Goal: Task Accomplishment & Management: Use online tool/utility

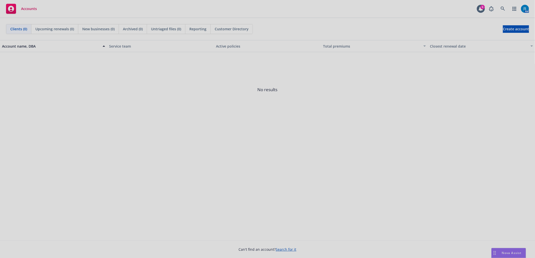
click at [502, 7] on div at bounding box center [267, 129] width 535 height 258
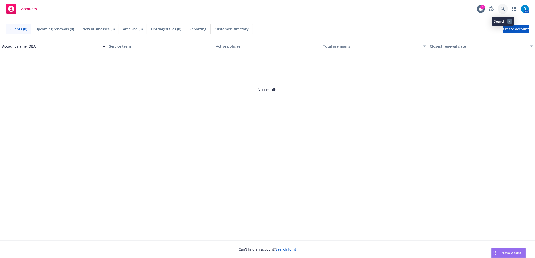
click at [505, 9] on link at bounding box center [503, 9] width 10 height 10
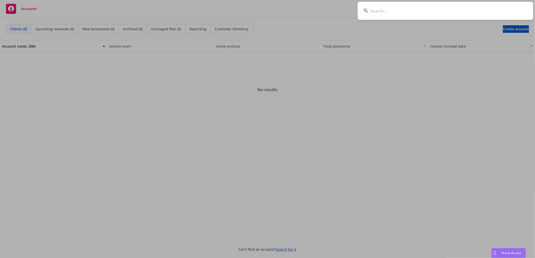
click at [422, 16] on input at bounding box center [446, 11] width 176 height 18
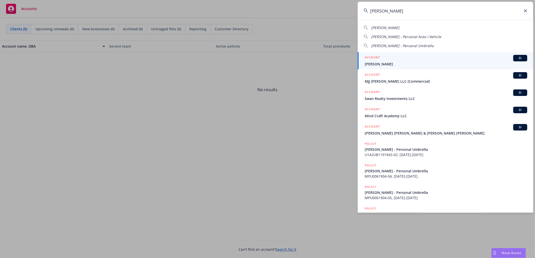
type input "[PERSON_NAME]"
click at [393, 62] on span "Susan Wu" at bounding box center [446, 63] width 162 height 5
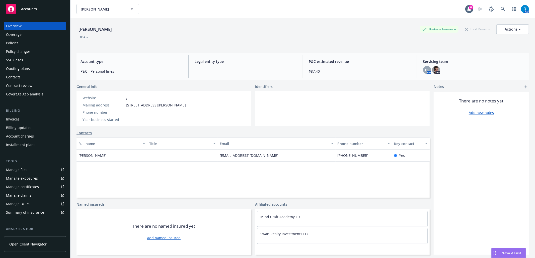
click at [34, 61] on div "SSC Cases" at bounding box center [35, 60] width 58 height 8
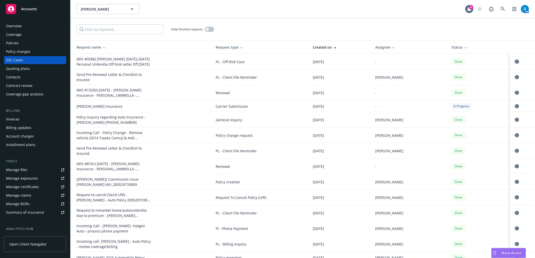
click at [515, 61] on icon "circleInformation" at bounding box center [517, 62] width 4 height 4
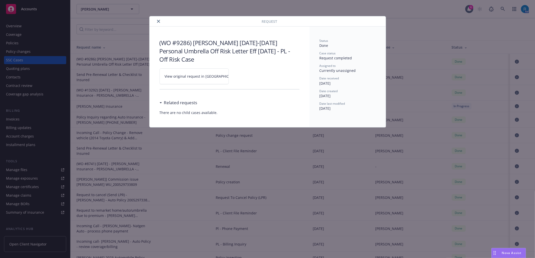
click at [243, 77] on icon at bounding box center [244, 76] width 3 height 3
click at [157, 22] on icon "close" at bounding box center [158, 21] width 3 height 3
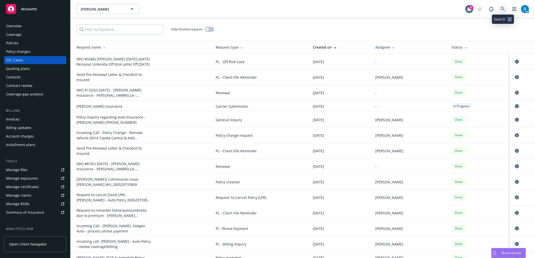
click at [505, 7] on icon at bounding box center [503, 9] width 5 height 5
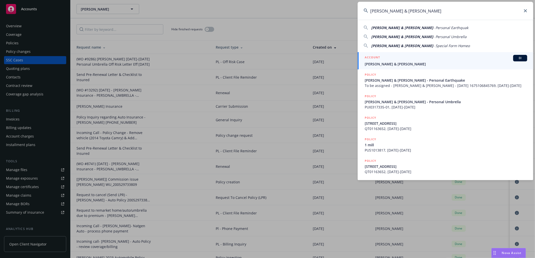
type input "Sanacore, Jeffrey & Constance"
click at [387, 66] on span "[PERSON_NAME] & [PERSON_NAME]" at bounding box center [446, 63] width 162 height 5
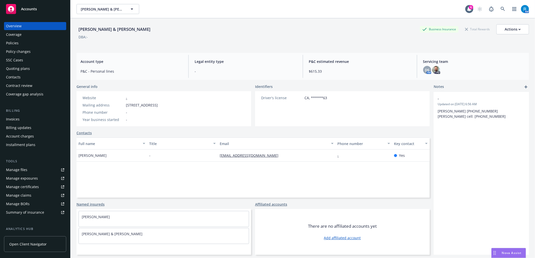
click at [22, 43] on div "Policies" at bounding box center [35, 43] width 58 height 8
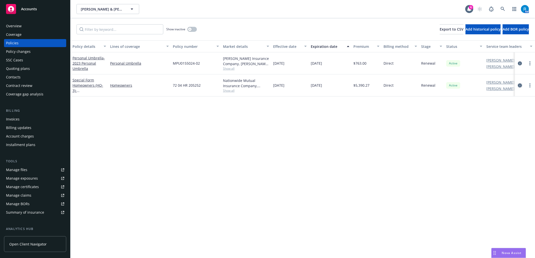
drag, startPoint x: 521, startPoint y: 82, endPoint x: 520, endPoint y: 87, distance: 4.5
click at [521, 82] on link "circleInformation" at bounding box center [520, 85] width 6 height 6
click at [520, 87] on icon "circleInformation" at bounding box center [520, 86] width 4 height 4
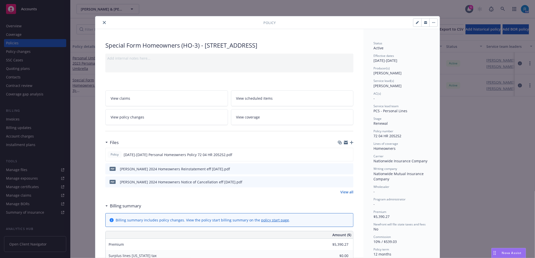
click at [350, 144] on icon "button" at bounding box center [352, 143] width 4 height 4
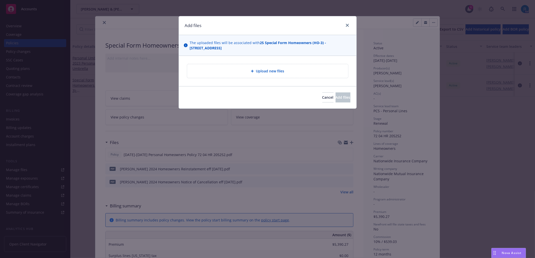
click at [248, 72] on div "Upload new files" at bounding box center [267, 71] width 153 height 6
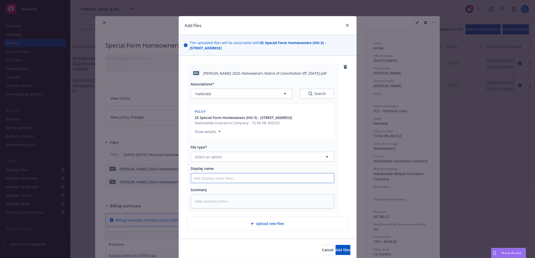
drag, startPoint x: 201, startPoint y: 184, endPoint x: 201, endPoint y: 181, distance: 3.0
click at [201, 183] on input "Display name" at bounding box center [262, 179] width 143 height 10
paste input "Sanacore, Jeffrey Charles 2025 Homeowners Notice of Cancellation Eff. 09-01-2025"
type textarea "x"
type input "Sanacore, Jeffrey Charles 2025 Homeowners Notice of Cancellation Eff. 09-01-2025"
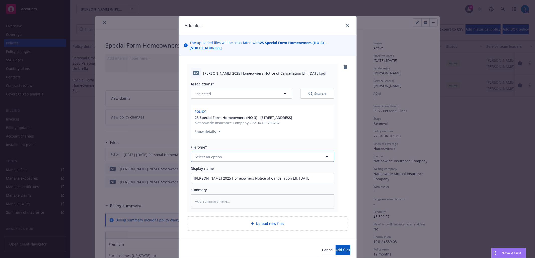
click at [201, 160] on span "Select an option" at bounding box center [208, 156] width 27 height 5
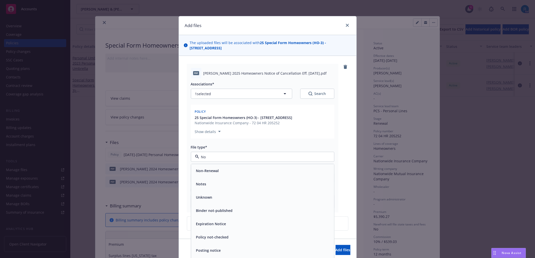
type input "Not"
click at [216, 253] on span "Notice of Cancellation" at bounding box center [215, 250] width 38 height 5
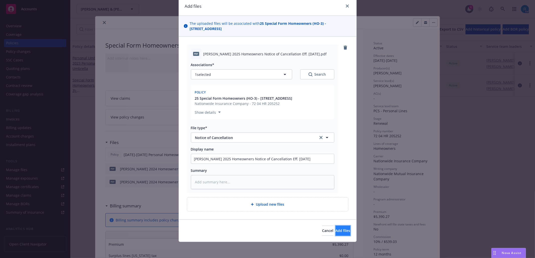
click at [336, 232] on span "Add files" at bounding box center [343, 230] width 15 height 5
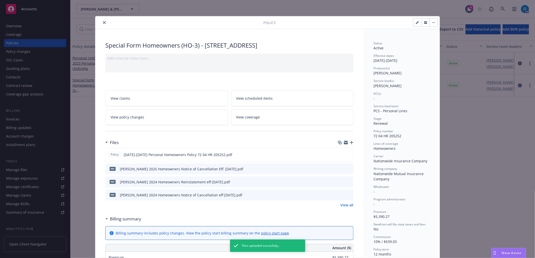
click at [350, 144] on icon "button" at bounding box center [352, 143] width 4 height 4
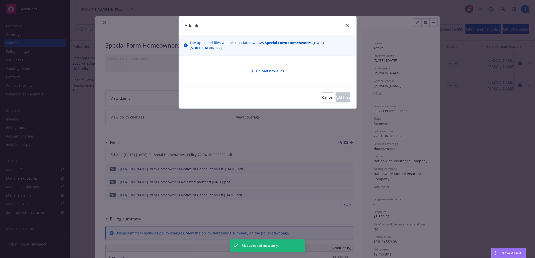
click at [267, 73] on span "Upload new files" at bounding box center [270, 70] width 28 height 5
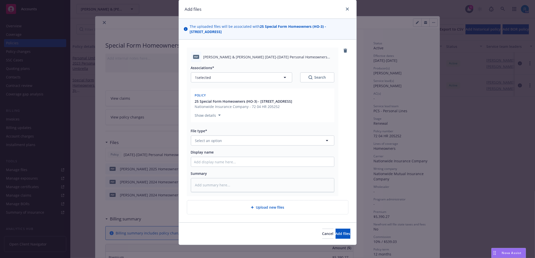
scroll to position [25, 0]
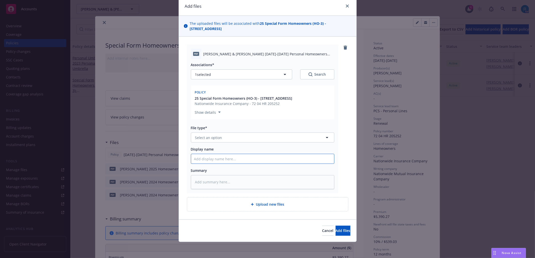
click at [204, 162] on input "Display name" at bounding box center [262, 159] width 143 height 10
paste input "Sanacore, Jeffrey & Constance 2025-2026 Personal Homeowners Notice ocf cancella…"
type textarea "x"
type input "Sanacore, Jeffrey & Constance 2025-2026 Personal Homeowners Notice ocf cancella…"
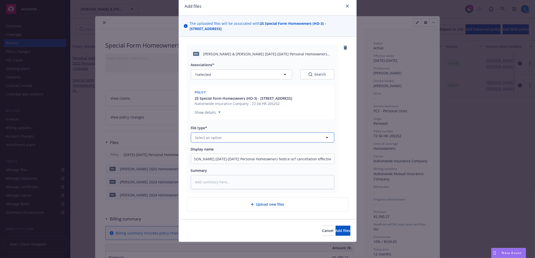
scroll to position [0, 0]
click at [205, 138] on span "Select an option" at bounding box center [208, 137] width 27 height 5
type input "Reinst"
click at [218, 155] on div "Reinstatement" at bounding box center [208, 151] width 28 height 7
click at [336, 231] on span "Add files" at bounding box center [343, 230] width 15 height 5
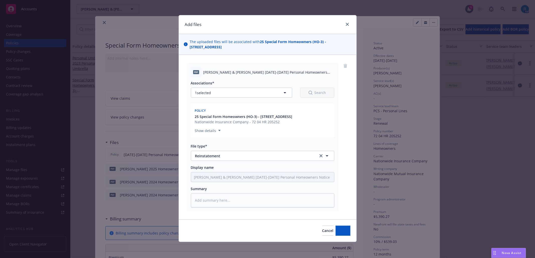
scroll to position [7, 0]
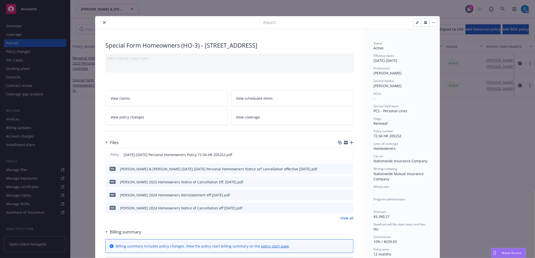
click at [347, 142] on div at bounding box center [346, 143] width 16 height 4
click at [350, 144] on icon "button" at bounding box center [352, 143] width 4 height 4
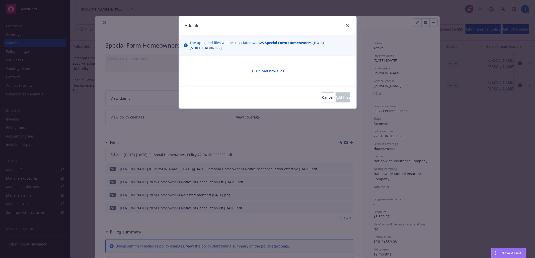
click at [244, 80] on div "Upload new files" at bounding box center [268, 71] width 178 height 30
click at [249, 74] on div "Upload new files" at bounding box center [267, 71] width 153 height 6
click at [270, 70] on span "Upload new files" at bounding box center [270, 70] width 28 height 5
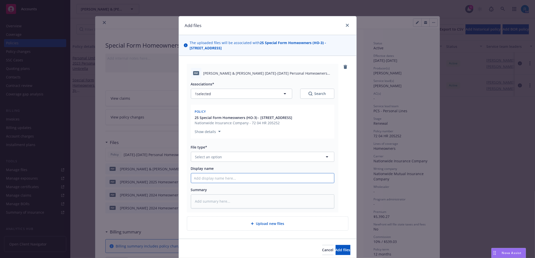
click at [230, 183] on input "Display name" at bounding box center [262, 179] width 143 height 10
paste input "Sanacore, Jeffrey & Constance 2025-2026 Personal Homeowners Reinstatement effec…"
type textarea "x"
type input "Sanacore, Jeffrey & Constance 2025-2026 Personal Homeowners Reinstatement effec…"
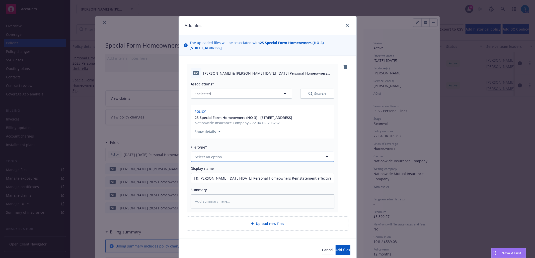
scroll to position [0, 0]
click at [214, 160] on span "Select an option" at bounding box center [208, 156] width 27 height 5
type input "Reinstatemen"
click at [227, 175] on div "Reinstatement" at bounding box center [262, 170] width 137 height 7
click at [340, 255] on button "Add files" at bounding box center [343, 250] width 15 height 10
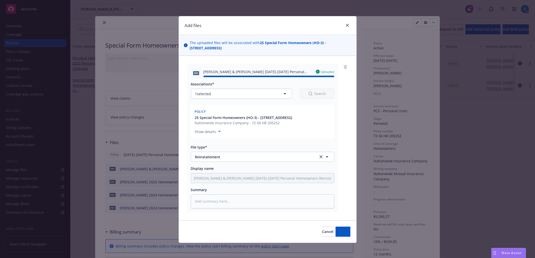
type textarea "x"
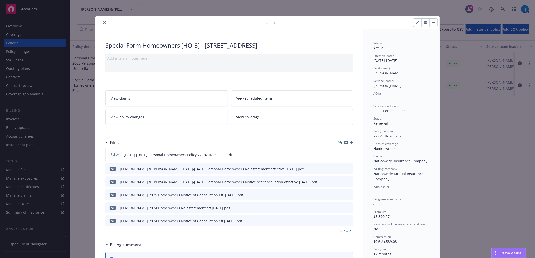
click at [103, 19] on div "Policy" at bounding box center [267, 22] width 344 height 13
click at [103, 21] on icon "close" at bounding box center [104, 22] width 3 height 3
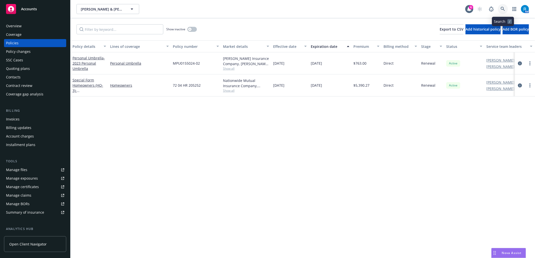
click at [499, 7] on link at bounding box center [503, 9] width 10 height 10
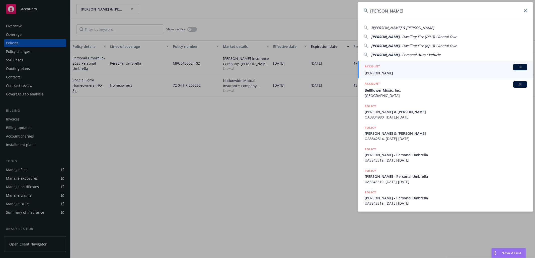
type input "Beverly Grooms"
click at [410, 72] on span "Beverly Grooms" at bounding box center [446, 72] width 162 height 5
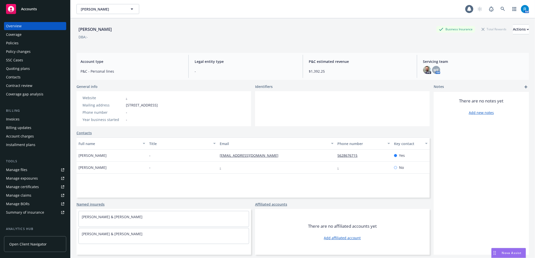
click at [40, 44] on div "Policies" at bounding box center [35, 43] width 58 height 8
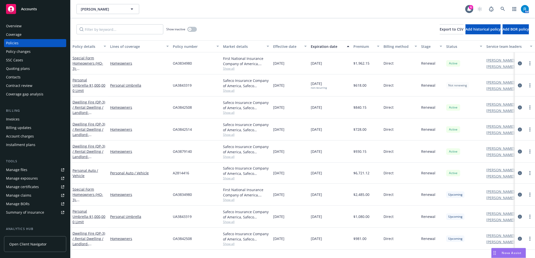
click at [30, 61] on div "SSC Cases" at bounding box center [35, 60] width 58 height 8
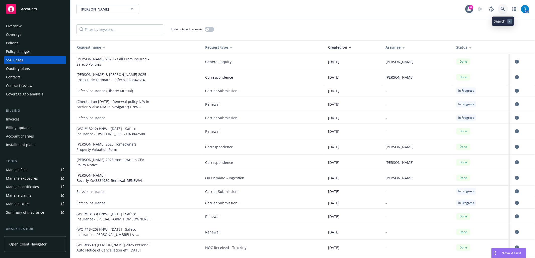
click at [502, 7] on icon at bounding box center [503, 9] width 5 height 5
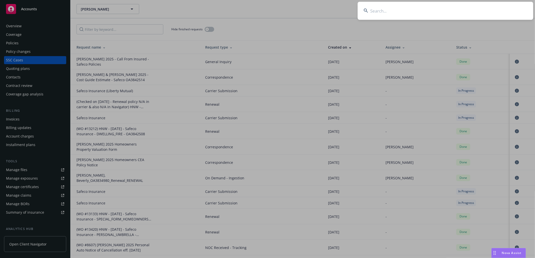
type input "Dr. Larry A & Nancy S Pasquali"
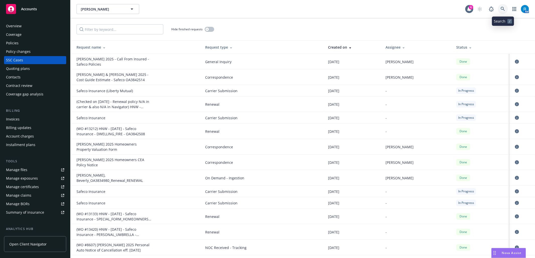
click at [502, 10] on icon at bounding box center [503, 9] width 5 height 5
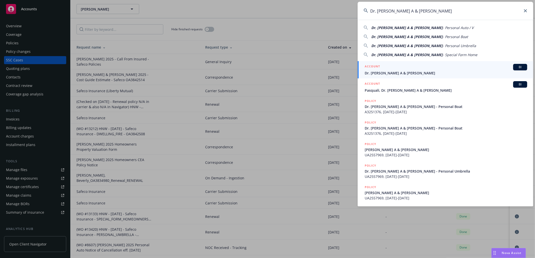
type input "Dr. Larry A & Nancy S Pasquali"
click at [444, 68] on div "ACCOUNT BI" at bounding box center [446, 67] width 162 height 7
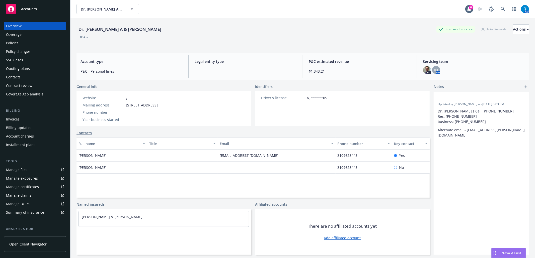
click at [13, 44] on div "Policies" at bounding box center [12, 43] width 13 height 8
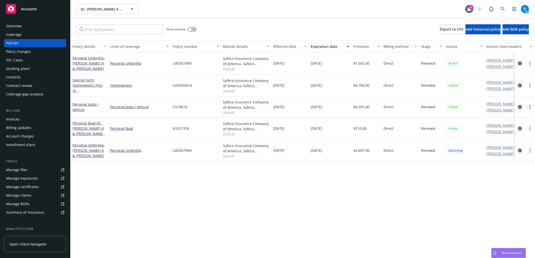
click at [24, 62] on div "SSC Cases" at bounding box center [35, 60] width 58 height 8
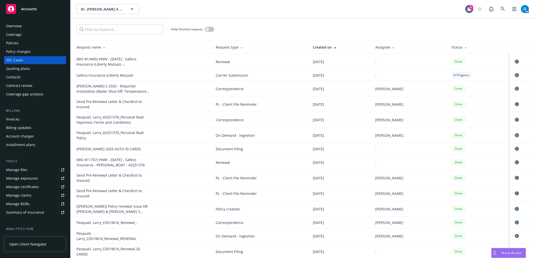
click at [21, 26] on div "Overview" at bounding box center [35, 26] width 58 height 8
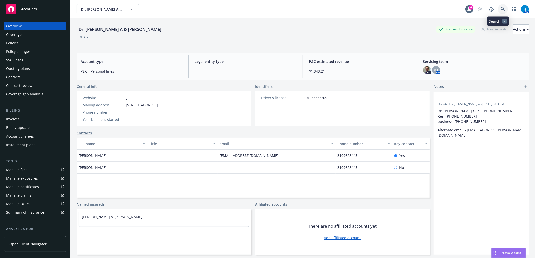
click at [501, 8] on icon at bounding box center [503, 9] width 5 height 5
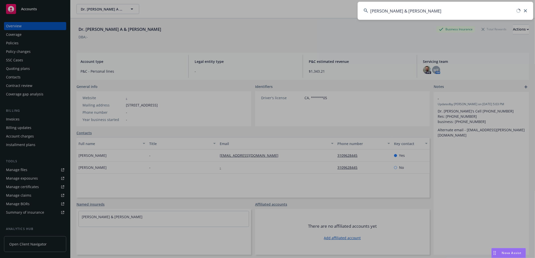
type input "Sanacore, Jeffrey & Constance"
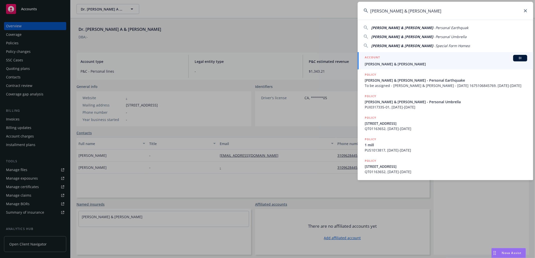
click at [378, 59] on h5 "ACCOUNT" at bounding box center [372, 58] width 15 height 6
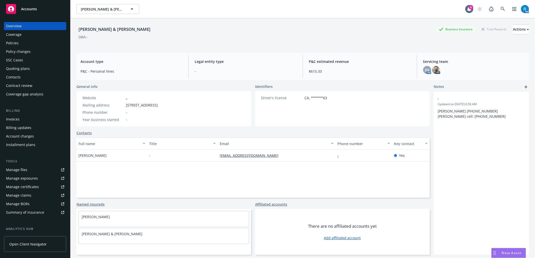
click at [21, 44] on div "Policies" at bounding box center [35, 43] width 58 height 8
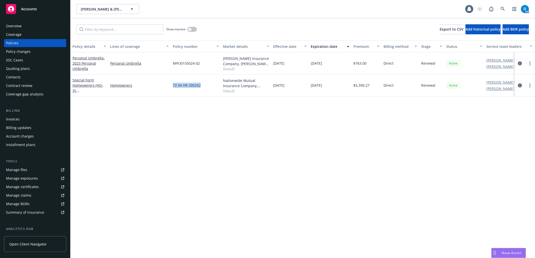
drag, startPoint x: 205, startPoint y: 86, endPoint x: 173, endPoint y: 86, distance: 32.6
click at [173, 86] on div "72 04 HR 205252" at bounding box center [196, 85] width 50 height 22
copy span "72 04 HR 205252"
drag, startPoint x: 206, startPoint y: 86, endPoint x: 171, endPoint y: 89, distance: 35.3
click at [171, 89] on div "72 04 HR 205252" at bounding box center [196, 85] width 50 height 22
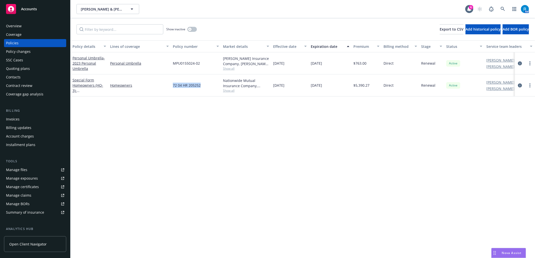
copy span "72 04 HR 205252"
click at [507, 6] on link at bounding box center [503, 9] width 10 height 10
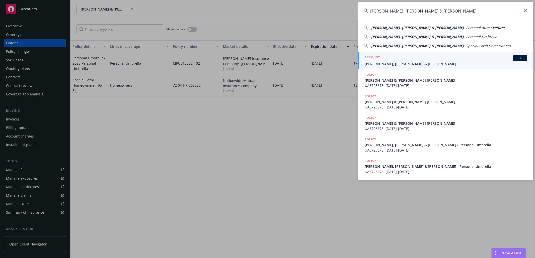
type input "Carrie, Alan & Marjorie"
click at [395, 63] on span "Carrie, Alan & Marjorie" at bounding box center [446, 63] width 162 height 5
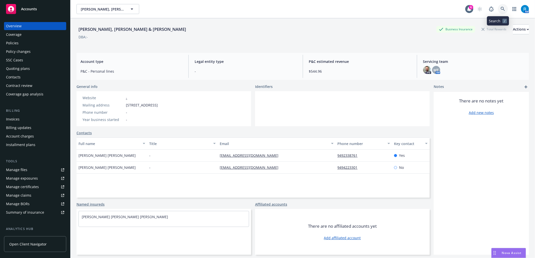
click at [501, 7] on icon at bounding box center [503, 9] width 5 height 5
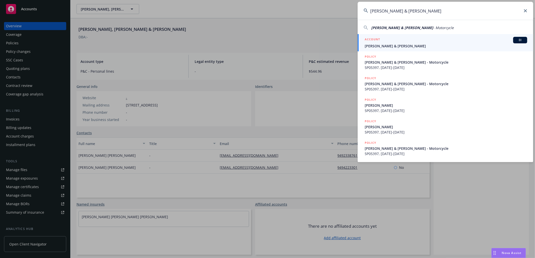
type input "Donner, David & Maria"
click at [407, 38] on div "ACCOUNT BI" at bounding box center [446, 40] width 162 height 7
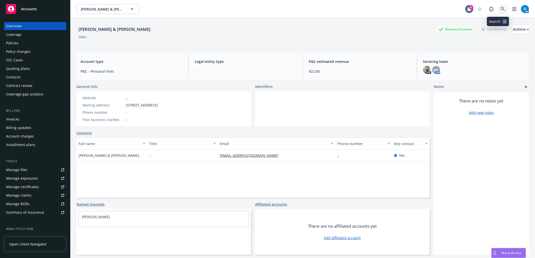
click at [501, 8] on icon at bounding box center [503, 9] width 5 height 5
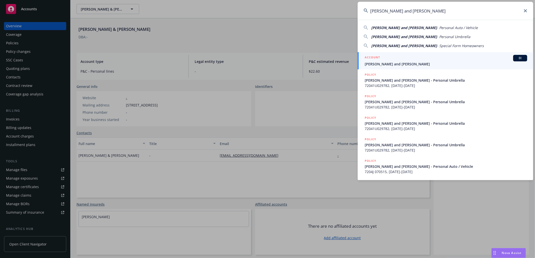
type input "Erik and Sheila Lupescu"
click at [402, 61] on div "ACCOUNT BI" at bounding box center [446, 58] width 162 height 7
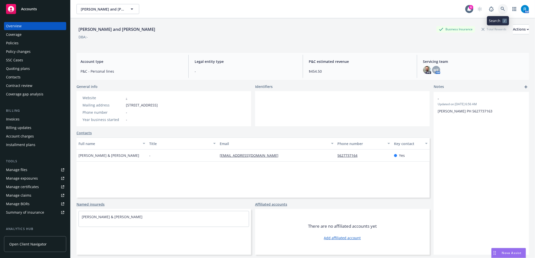
click at [498, 9] on link at bounding box center [503, 9] width 10 height 10
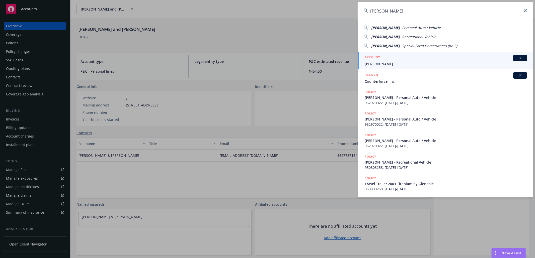
type input "James Ferguson"
click at [384, 64] on span "James Ferguson" at bounding box center [446, 63] width 162 height 5
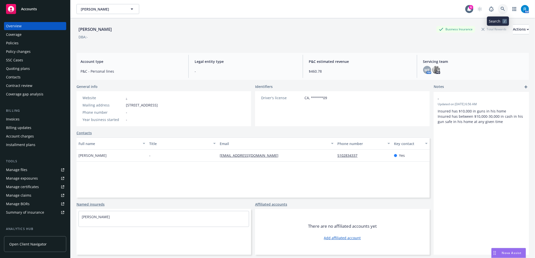
click at [500, 5] on link at bounding box center [503, 9] width 10 height 10
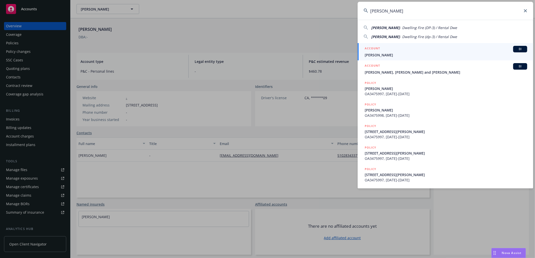
type input "Goodwin, Karen"
click at [384, 52] on div "ACCOUNT BI" at bounding box center [446, 49] width 162 height 7
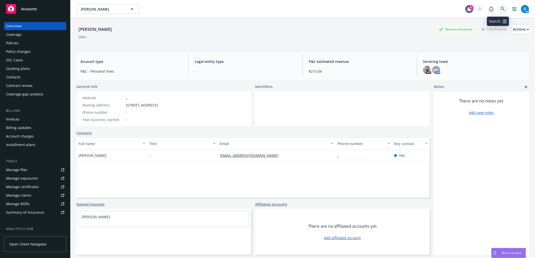
click at [501, 10] on icon at bounding box center [503, 9] width 5 height 5
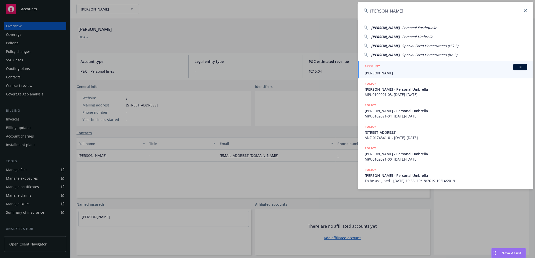
type input "Dan DeMeyere"
click at [422, 72] on span "Dan DeMeyere" at bounding box center [446, 72] width 162 height 5
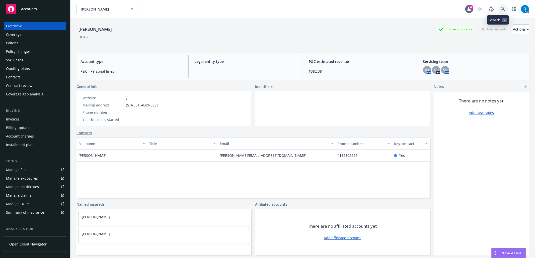
click at [498, 12] on link at bounding box center [503, 9] width 10 height 10
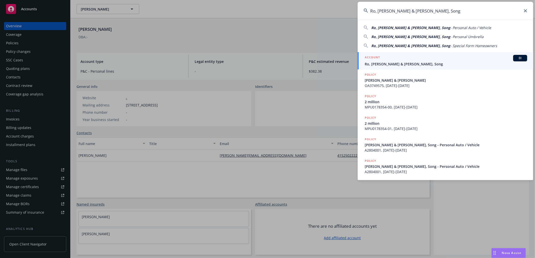
type input "Ro, Robert & Choi, Song"
click at [411, 61] on div "ACCOUNT BI" at bounding box center [446, 58] width 162 height 7
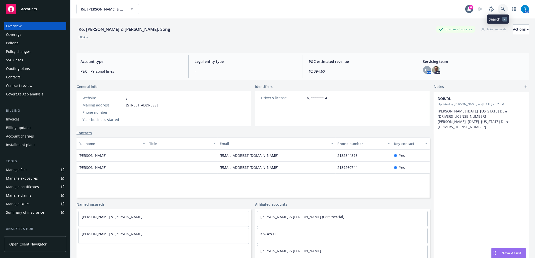
click at [498, 7] on link at bounding box center [503, 9] width 10 height 10
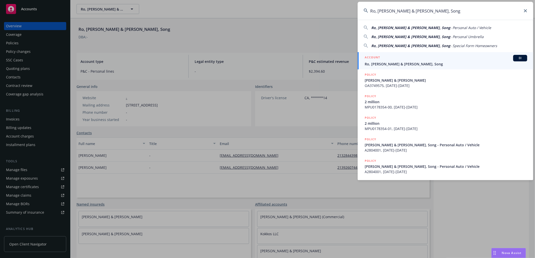
type input "Ro, Robert & Choi, Song"
click at [426, 62] on span "Ro, Robert & Choi, Song" at bounding box center [446, 63] width 162 height 5
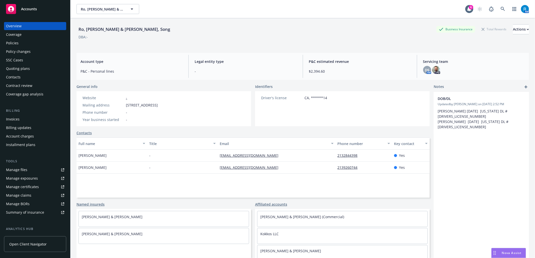
click at [30, 44] on div "Policies" at bounding box center [35, 43] width 58 height 8
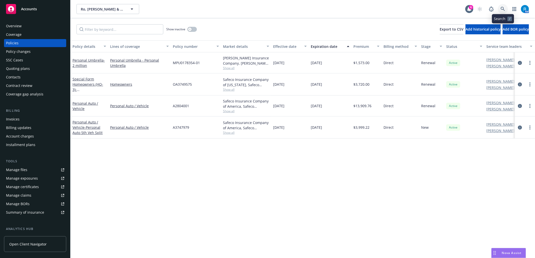
click at [500, 8] on link at bounding box center [503, 9] width 10 height 10
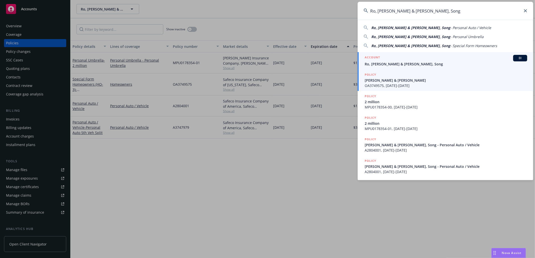
type input "Ro, Robert & Choi, Song"
click at [414, 65] on span "Ro, Robert & Choi, Song" at bounding box center [446, 63] width 162 height 5
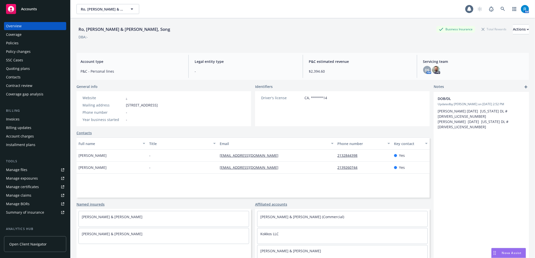
click at [30, 42] on div "Policies" at bounding box center [35, 43] width 58 height 8
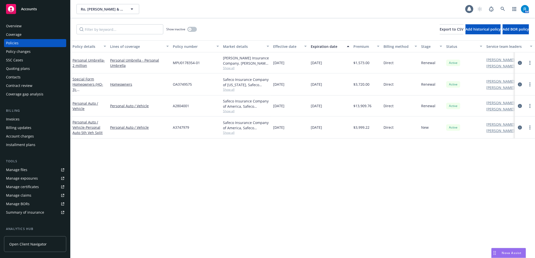
click at [22, 61] on div "SSC Cases" at bounding box center [14, 60] width 17 height 8
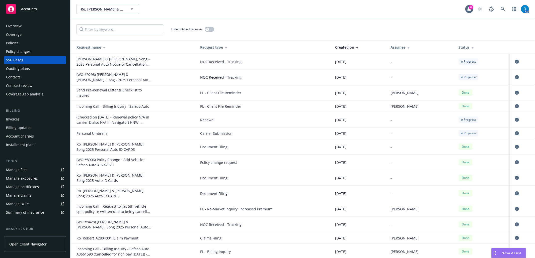
click at [23, 26] on div "Overview" at bounding box center [35, 26] width 58 height 8
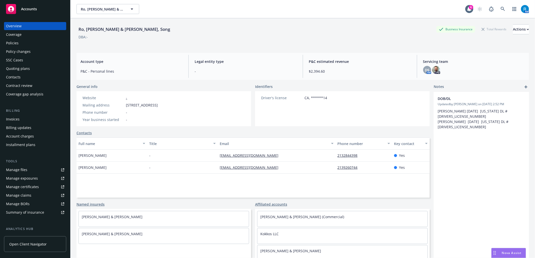
click at [26, 43] on div "Policies" at bounding box center [35, 43] width 58 height 8
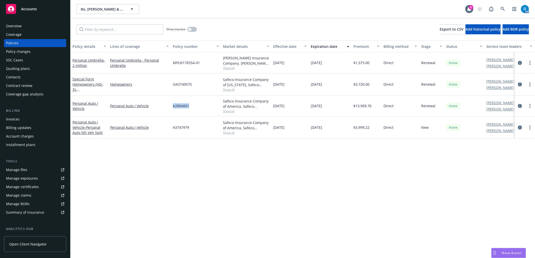
drag, startPoint x: 195, startPoint y: 105, endPoint x: 50, endPoint y: 93, distance: 146.0
click at [172, 108] on div "A2804001" at bounding box center [196, 106] width 50 height 21
copy span "A2804001"
click at [18, 59] on div "SSC Cases" at bounding box center [14, 60] width 17 height 8
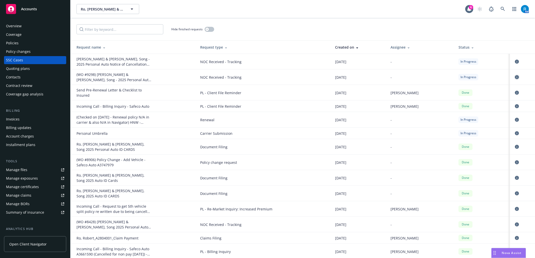
click at [515, 79] on icon "circleInformation" at bounding box center [517, 77] width 4 height 4
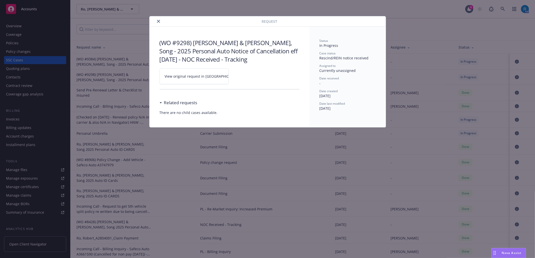
click at [243, 75] on icon at bounding box center [244, 76] width 3 height 3
click at [160, 21] on button "close" at bounding box center [158, 21] width 6 height 6
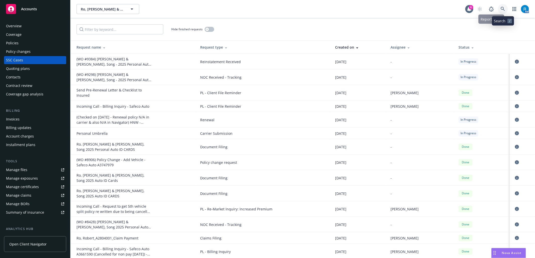
click at [504, 8] on icon at bounding box center [503, 9] width 5 height 5
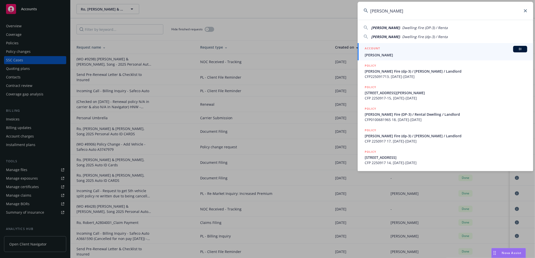
type input "Arellano, Francisco"
click at [388, 50] on div "ACCOUNT BI" at bounding box center [446, 49] width 162 height 7
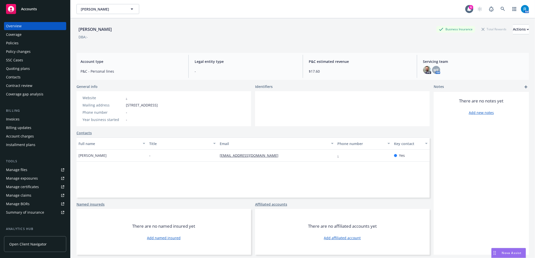
click at [29, 44] on div "Policies" at bounding box center [35, 43] width 58 height 8
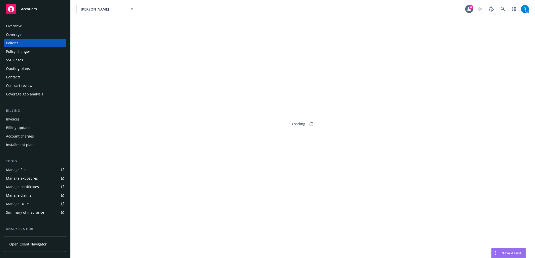
click at [23, 62] on div "SSC Cases" at bounding box center [35, 60] width 58 height 8
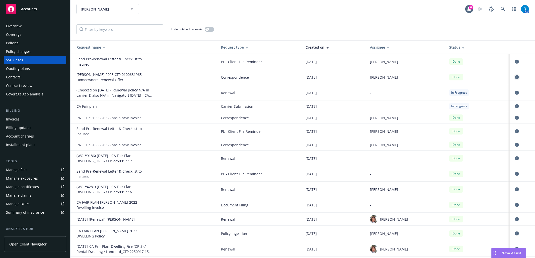
click at [515, 77] on icon "circleInformation" at bounding box center [517, 77] width 4 height 4
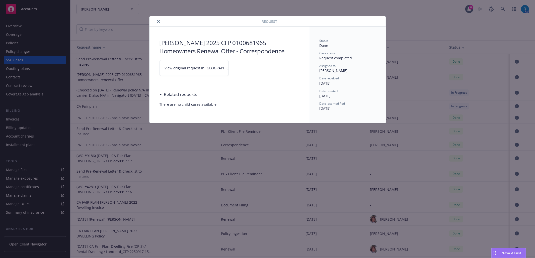
click at [244, 67] on icon at bounding box center [245, 68] width 2 height 2
click at [157, 23] on icon "close" at bounding box center [158, 21] width 3 height 3
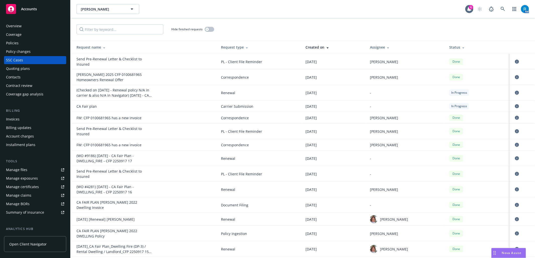
click at [13, 45] on div "Policies" at bounding box center [12, 43] width 13 height 8
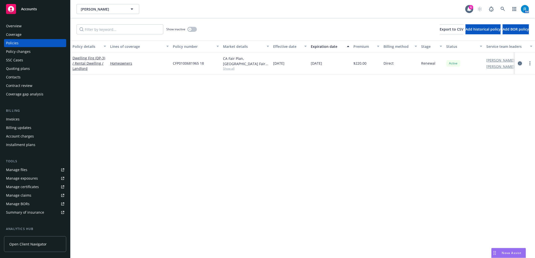
click at [522, 64] on link "circleInformation" at bounding box center [520, 63] width 6 height 6
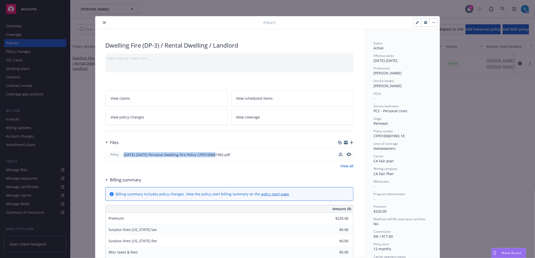
drag, startPoint x: 213, startPoint y: 154, endPoint x: 118, endPoint y: 158, distance: 94.9
click at [118, 158] on div "Policy 2024-2025 Personal Dwelling Fire Policy CFP0100681965.pdf" at bounding box center [169, 154] width 123 height 7
click at [339, 156] on icon "download file" at bounding box center [340, 154] width 4 height 4
click at [101, 24] on button "close" at bounding box center [104, 23] width 6 height 6
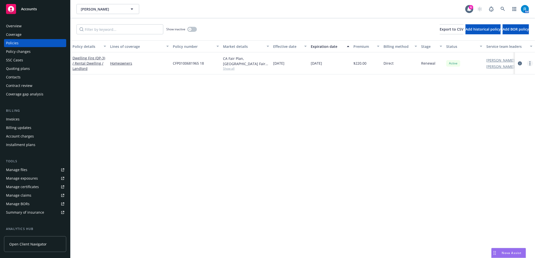
click at [530, 62] on circle "more" at bounding box center [529, 61] width 1 height 1
click at [500, 81] on link "Renew with incumbent" at bounding box center [503, 84] width 59 height 10
select select "12"
select select "CA"
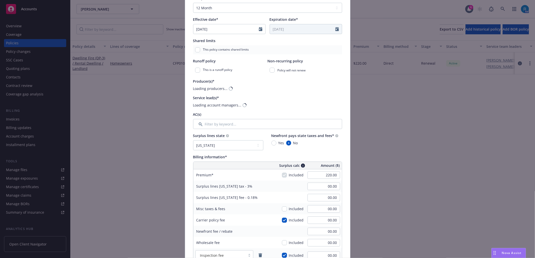
scroll to position [100, 0]
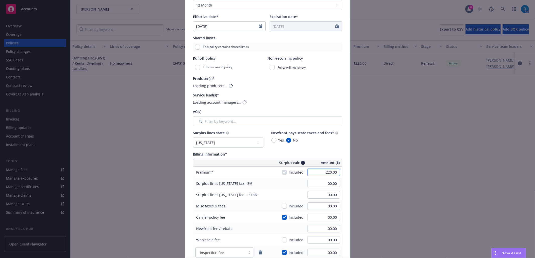
click at [333, 174] on input "220.00" at bounding box center [323, 173] width 33 height 8
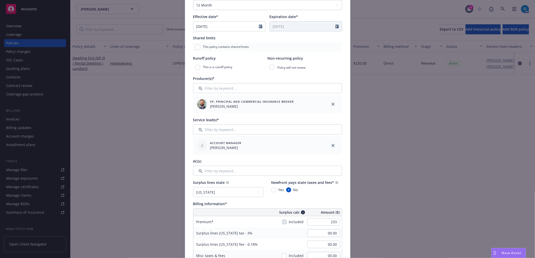
type input "233.00"
type input "6.99"
type input "0.42"
type input "18.64"
click at [256, 202] on div "Billing information*" at bounding box center [267, 203] width 149 height 5
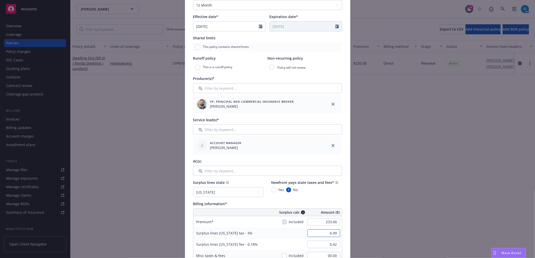
click at [332, 236] on input "6.99" at bounding box center [323, 234] width 33 height 8
type input "00.00"
click at [331, 245] on input "0.42" at bounding box center [323, 245] width 33 height 8
type input "00.00"
click at [265, 241] on div "Surplus lines California fee - 0.18%" at bounding box center [230, 244] width 75 height 11
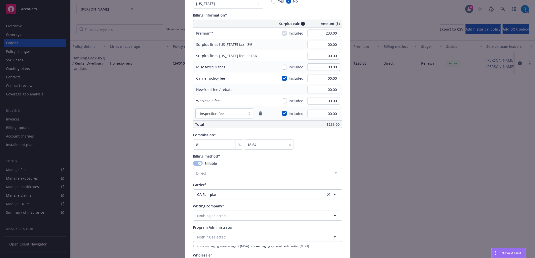
scroll to position [301, 0]
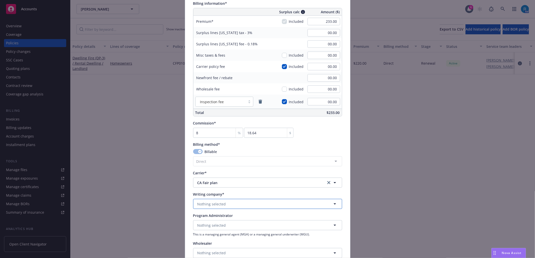
click at [205, 201] on button "Nothing selected" at bounding box center [267, 204] width 149 height 10
click at [208, 220] on strong "CA Fair Plan" at bounding box center [209, 218] width 20 height 5
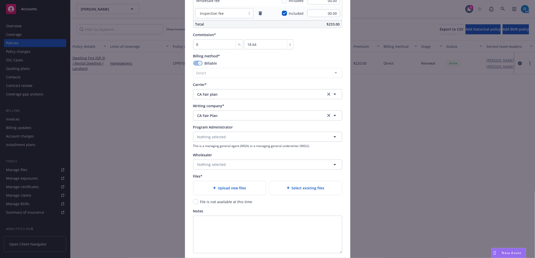
scroll to position [432, 0]
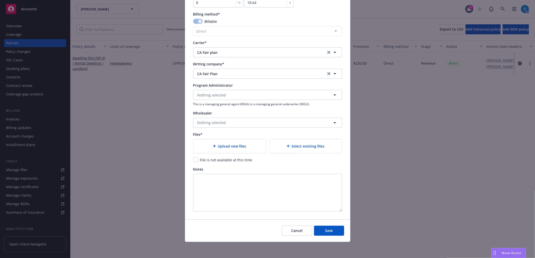
click at [230, 147] on span "Upload new files" at bounding box center [232, 146] width 28 height 5
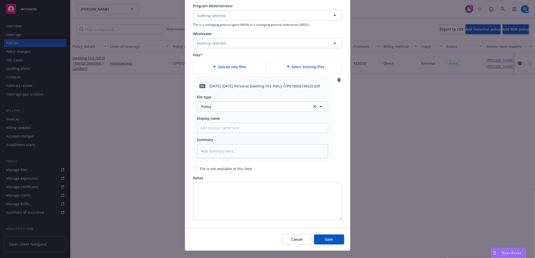
scroll to position [520, 0]
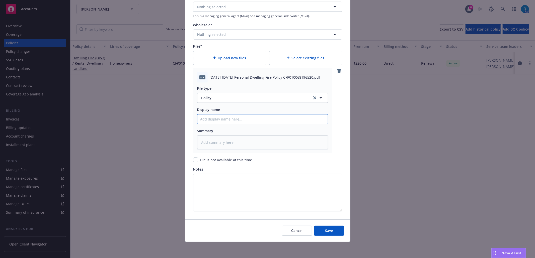
click at [219, 119] on input "Policy display name" at bounding box center [262, 120] width 130 height 10
paste input "2025-2026 Personal Dwelling Fire Policy CFP010068196520"
type textarea "x"
type input "2025-2026 Personal Dwelling Fire Policy CFP010068196520"
click at [325, 230] on span "Save" at bounding box center [329, 230] width 8 height 5
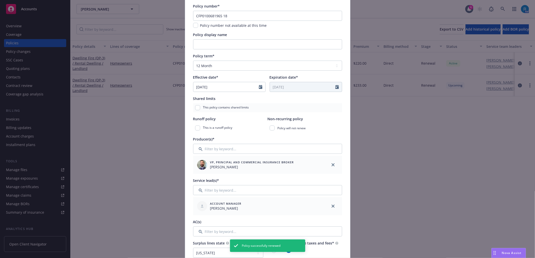
scroll to position [0, 0]
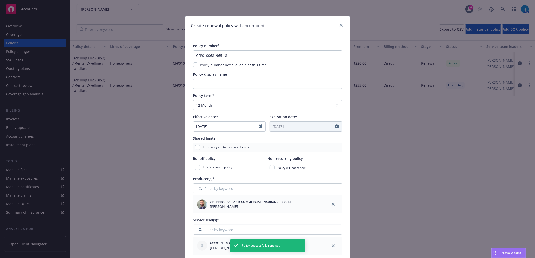
type textarea "x"
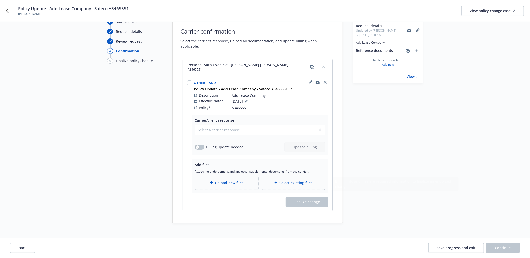
scroll to position [37, 0]
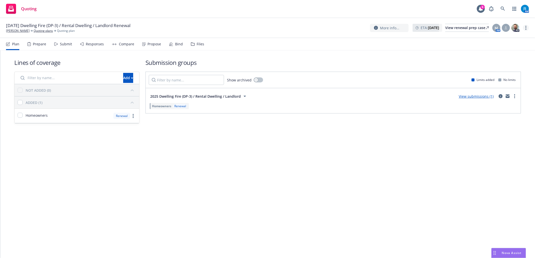
click at [527, 26] on link "more" at bounding box center [526, 28] width 6 height 6
click at [501, 66] on link "Archive quoting plan" at bounding box center [501, 68] width 56 height 10
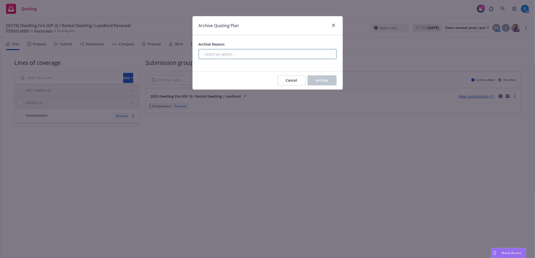
click at [284, 54] on select "-- select an option -- All policies in this renewal plan are auto-renewed Creat…" at bounding box center [268, 54] width 138 height 10
select select "ARCHIVED_RENEWAL_POLICY_AUTO_RENEWED"
click at [199, 49] on select "-- select an option -- All policies in this renewal plan are auto-renewed Creat…" at bounding box center [268, 54] width 138 height 10
click at [323, 80] on span "Archive" at bounding box center [322, 80] width 13 height 5
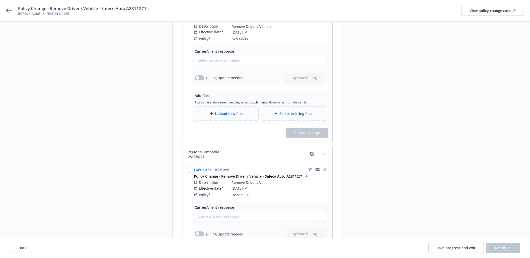
scroll to position [127, 0]
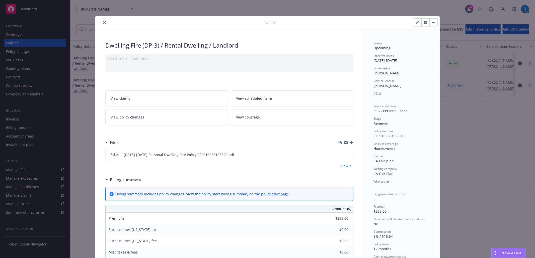
click at [103, 22] on icon "close" at bounding box center [104, 22] width 3 height 3
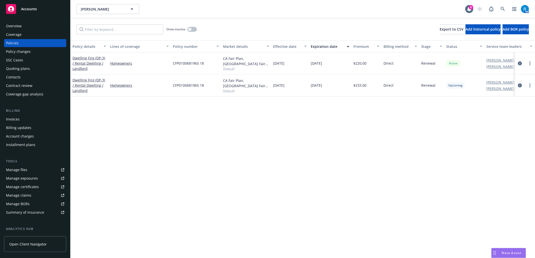
click at [22, 61] on div "SSC Cases" at bounding box center [14, 60] width 17 height 8
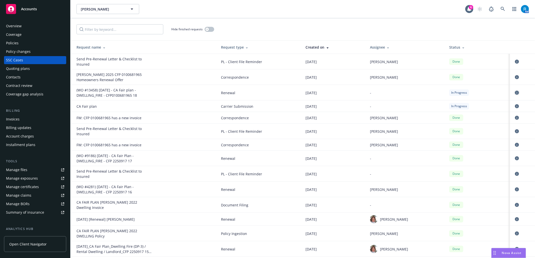
click at [515, 95] on icon "circleInformation" at bounding box center [517, 93] width 4 height 4
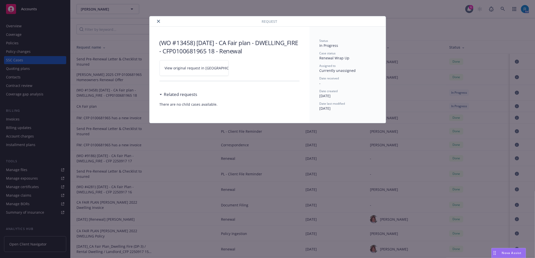
click at [243, 68] on icon at bounding box center [244, 68] width 3 height 3
click at [158, 21] on icon "close" at bounding box center [158, 21] width 3 height 3
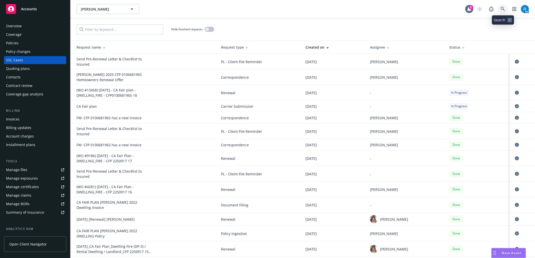
click at [499, 8] on link at bounding box center [503, 9] width 10 height 10
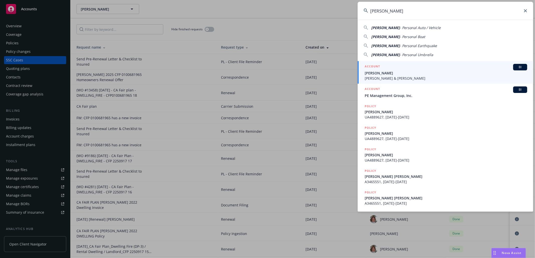
type input "Coles, Michelle"
click at [417, 71] on span "[PERSON_NAME]" at bounding box center [446, 72] width 162 height 5
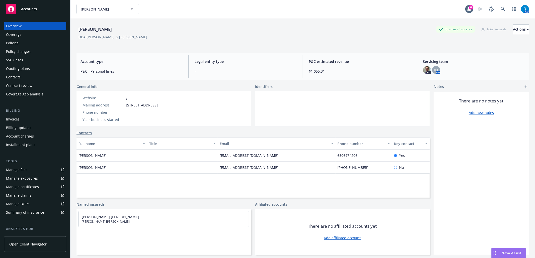
click at [21, 44] on div "Policies" at bounding box center [35, 43] width 58 height 8
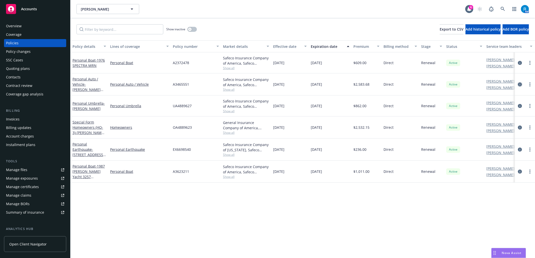
click at [519, 83] on icon "circleInformation" at bounding box center [520, 84] width 4 height 4
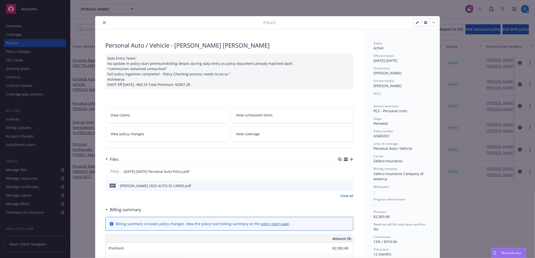
click at [274, 114] on link "View scheduled items" at bounding box center [292, 115] width 123 height 16
click at [103, 23] on icon "close" at bounding box center [104, 22] width 3 height 3
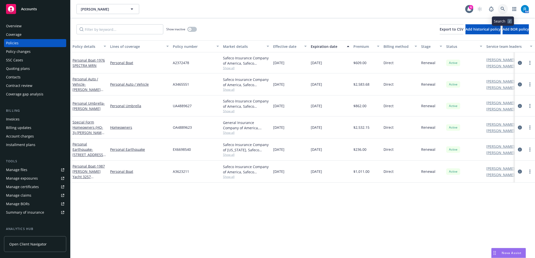
click at [503, 9] on icon at bounding box center [503, 9] width 4 height 4
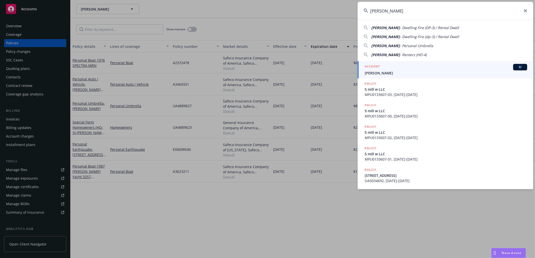
type input "Kavish Mehta"
click at [377, 74] on span "Kavish Mehta" at bounding box center [446, 72] width 162 height 5
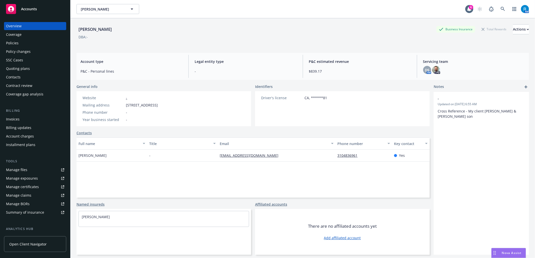
click at [22, 44] on div "Policies" at bounding box center [35, 43] width 58 height 8
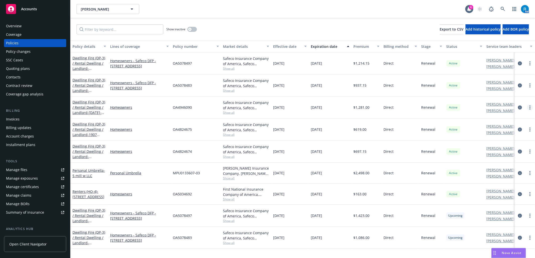
click at [530, 108] on icon "more" at bounding box center [529, 108] width 1 height 4
click at [498, 128] on link "Renew with incumbent" at bounding box center [503, 128] width 59 height 10
select select "12"
select select "CA"
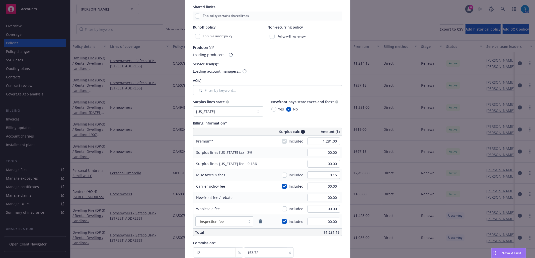
scroll to position [134, 0]
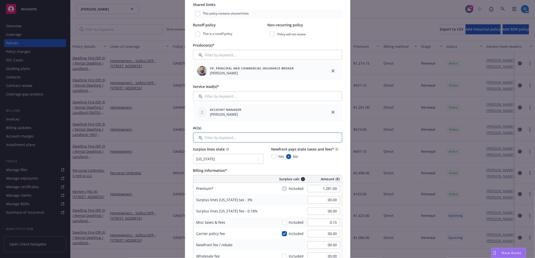
click at [327, 142] on input "Filter by keyword..." at bounding box center [267, 138] width 149 height 10
click at [330, 190] on input "1,281.00" at bounding box center [323, 189] width 33 height 8
type input "1,618.00"
type input "48.54"
type input "2.91"
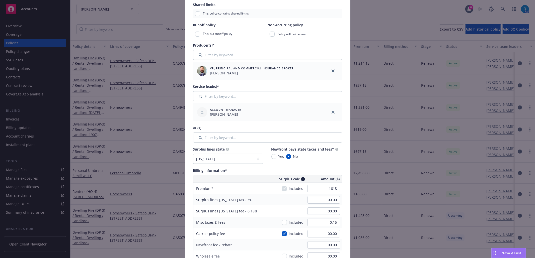
type input "194.16"
click at [290, 208] on div "Surplus lines California fee - 0.18% 2.91" at bounding box center [267, 211] width 148 height 11
click at [330, 201] on input "48.54" at bounding box center [323, 200] width 33 height 8
type input "00.00"
click at [330, 211] on input "2.91" at bounding box center [323, 212] width 33 height 8
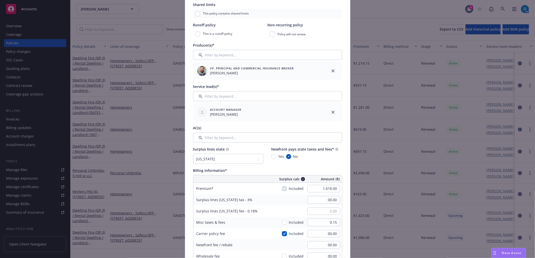
type input "00.00"
click at [278, 215] on div "Surplus lines California fee - 0.18% 00.00" at bounding box center [267, 211] width 148 height 11
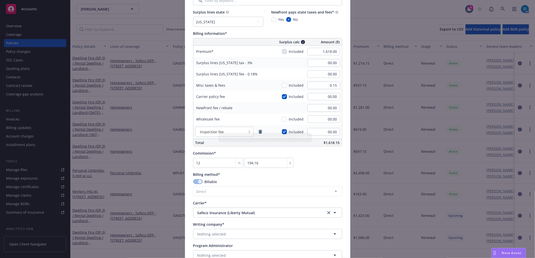
scroll to position [301, 0]
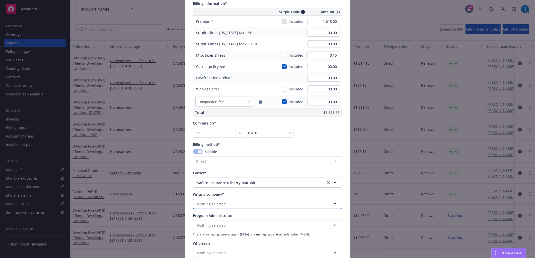
click at [213, 208] on button "Nothing selected" at bounding box center [267, 204] width 149 height 10
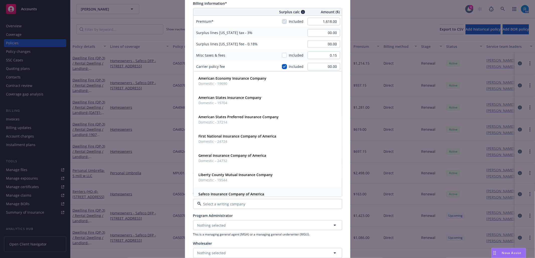
click at [227, 195] on strong "Safeco Insurance Company of America" at bounding box center [232, 194] width 66 height 5
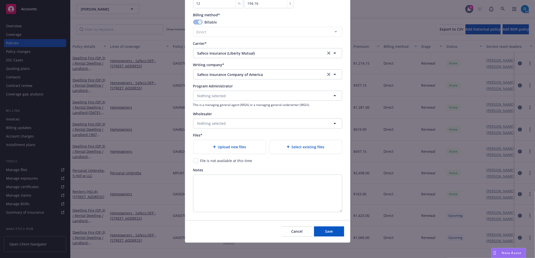
scroll to position [432, 0]
click at [224, 152] on div "Upload new files" at bounding box center [229, 146] width 72 height 14
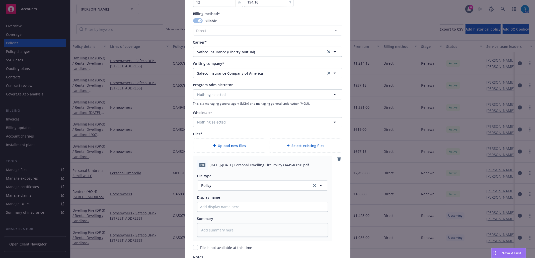
scroll to position [520, 0]
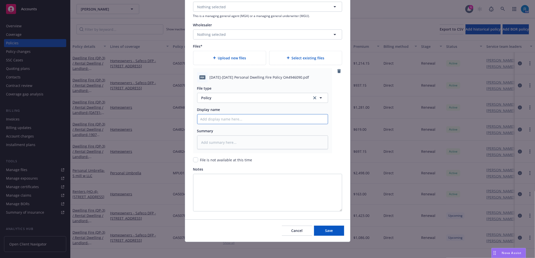
click at [216, 115] on input "Policy display name" at bounding box center [262, 120] width 130 height 10
paste input "2025-2026 Personal Dwelling Fire Policy OA4946090"
type textarea "x"
type input "2025-2026 Personal Dwelling Fire Policy OA4946090"
click at [268, 224] on div "Cancel Save" at bounding box center [267, 231] width 165 height 22
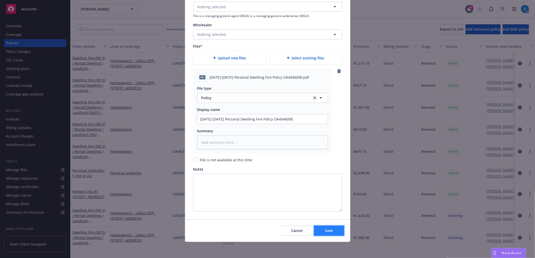
click at [319, 231] on button "Save" at bounding box center [329, 231] width 30 height 10
type textarea "x"
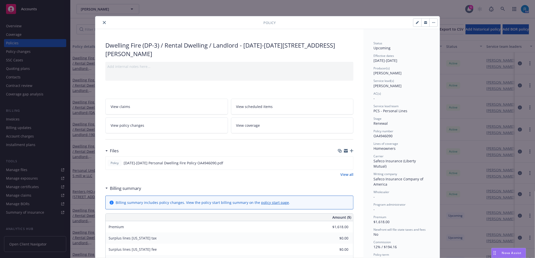
click at [103, 24] on icon "close" at bounding box center [104, 22] width 3 height 3
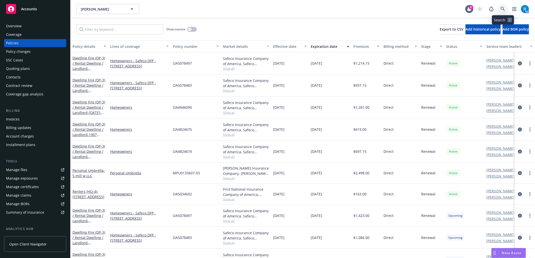
click at [503, 10] on icon at bounding box center [503, 9] width 5 height 5
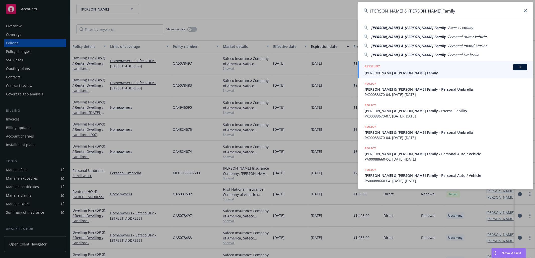
type input "Clements & Kallis Family"
click at [383, 74] on span "Clements & Kallis Family" at bounding box center [446, 72] width 162 height 5
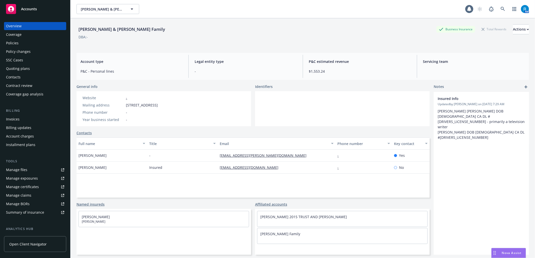
click at [37, 60] on div "SSC Cases" at bounding box center [35, 60] width 58 height 8
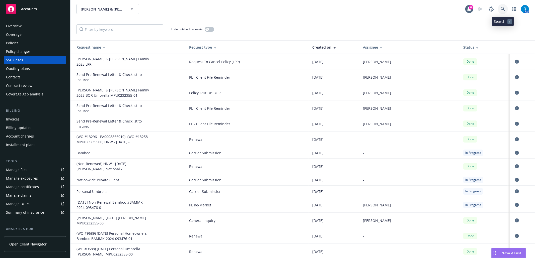
click at [506, 8] on link at bounding box center [503, 9] width 10 height 10
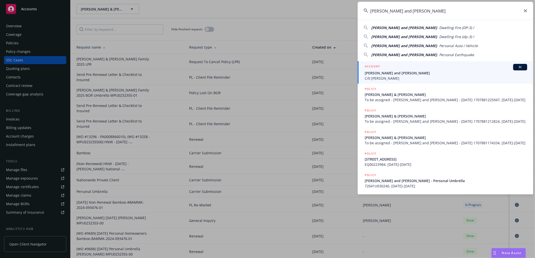
type input "Joseph and Karen Strubbe"
click at [389, 73] on span "Joseph and Karen Strubbe" at bounding box center [446, 72] width 162 height 5
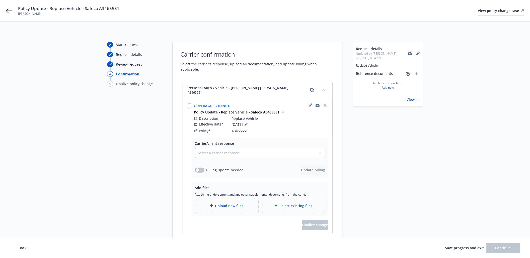
click at [219, 150] on select "Select a carrier response Accepted Accepted with revision No endorsement needed…" at bounding box center [260, 153] width 130 height 10
click at [221, 149] on select "Select a carrier response Accepted Accepted with revision No endorsement needed…" at bounding box center [260, 153] width 130 height 10
select select "ACCEPTED"
click at [195, 148] on select "Select a carrier response Accepted Accepted with revision No endorsement needed…" at bounding box center [260, 153] width 130 height 10
click at [199, 168] on button "button" at bounding box center [200, 170] width 10 height 5
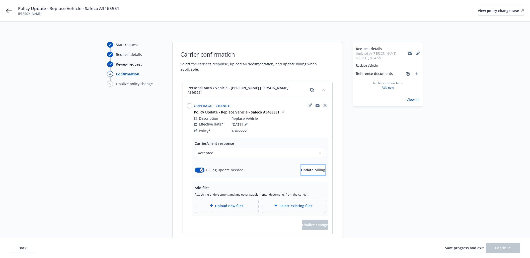
click at [301, 168] on span "Update billing" at bounding box center [313, 170] width 24 height 5
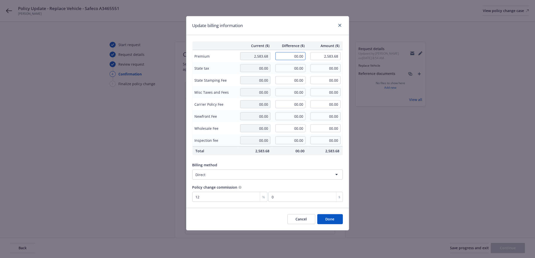
drag, startPoint x: 303, startPoint y: 55, endPoint x: 288, endPoint y: 57, distance: 14.8
click at [288, 57] on input "00.00" at bounding box center [290, 56] width 30 height 8
type input "687.04"
type input "3,270.72"
type input "82.44"
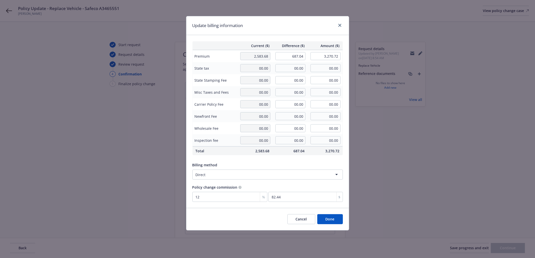
click at [317, 164] on div "Billing method" at bounding box center [267, 164] width 150 height 5
click at [338, 222] on button "Done" at bounding box center [330, 219] width 26 height 10
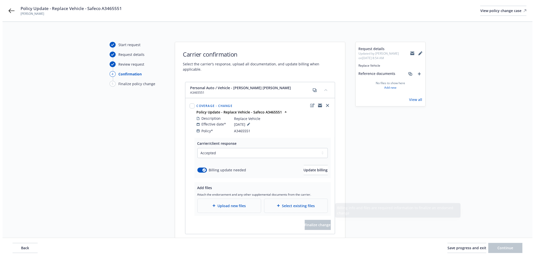
scroll to position [37, 0]
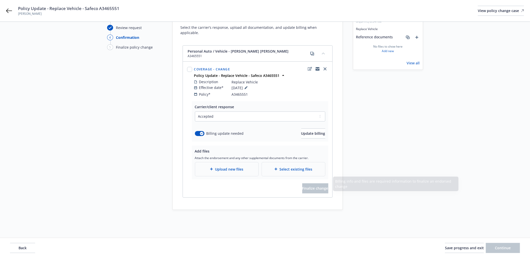
click at [204, 167] on div "Upload new files" at bounding box center [226, 170] width 55 height 6
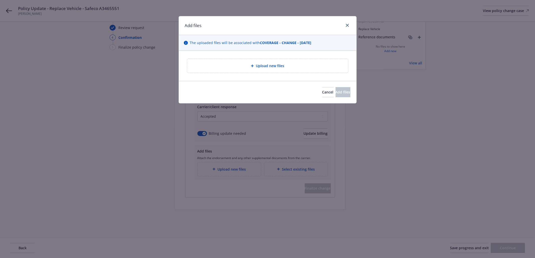
click at [244, 71] on div "Upload new files" at bounding box center [267, 66] width 161 height 14
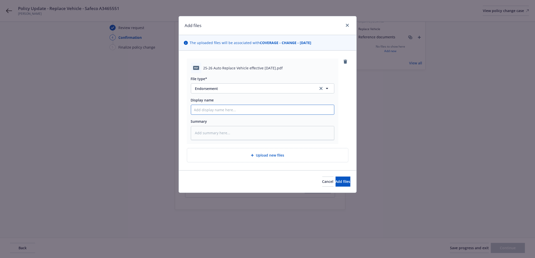
click at [215, 110] on input "Display name" at bounding box center [262, 110] width 143 height 10
paste input "25-26 Auto Replace Vehicle effective 08-12-2025"
type textarea "x"
type input "25-26 Auto Replace Vehicle effective 08-12-2025"
click at [336, 180] on span "Add files" at bounding box center [343, 181] width 15 height 5
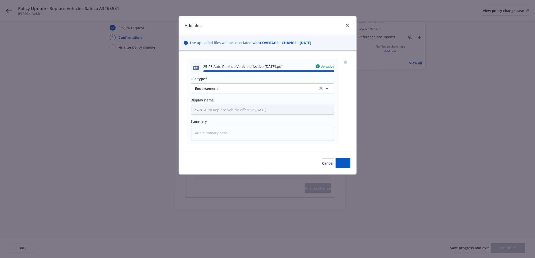
type textarea "x"
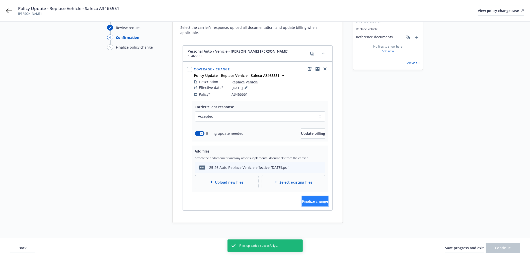
click at [302, 199] on span "Finalize change" at bounding box center [315, 201] width 26 height 5
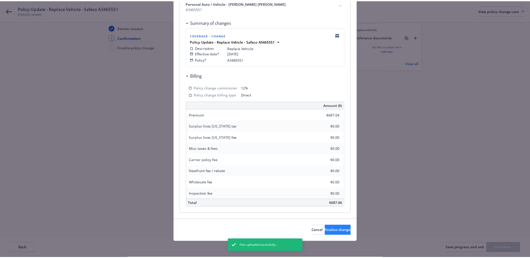
scroll to position [82, 0]
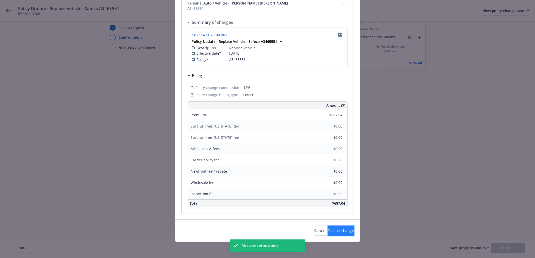
click at [332, 232] on span "Finalize change" at bounding box center [341, 230] width 26 height 5
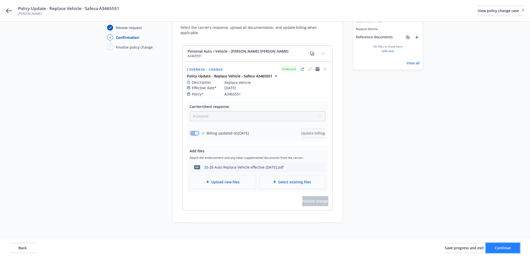
click at [501, 248] on span "Continue" at bounding box center [503, 248] width 16 height 5
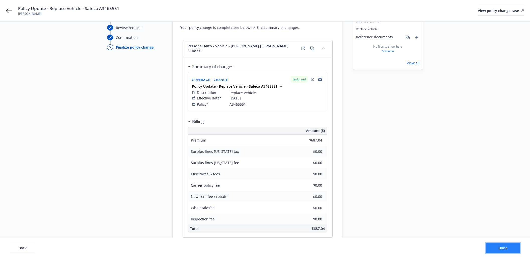
click at [509, 246] on button "Done" at bounding box center [503, 248] width 34 height 10
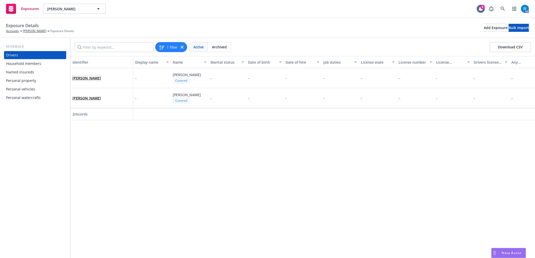
drag, startPoint x: 89, startPoint y: 77, endPoint x: 113, endPoint y: 91, distance: 28.2
click at [113, 91] on div "[PERSON_NAME] - [PERSON_NAME] Covered - - - - - - - - - - - [PERSON_NAME] - [PE…" at bounding box center [346, 88] width 552 height 40
click at [94, 104] on div "MICHELLE L COLES" at bounding box center [101, 98] width 58 height 14
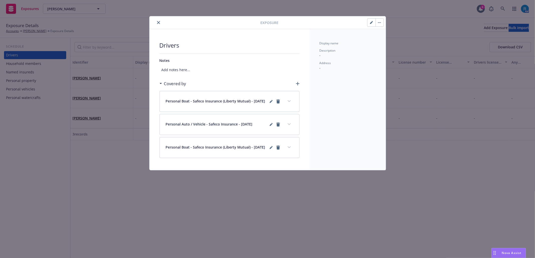
click at [160, 24] on button "close" at bounding box center [158, 23] width 6 height 6
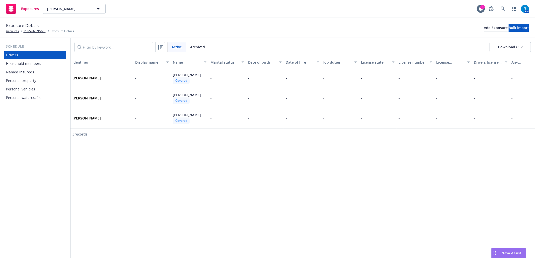
click at [25, 100] on div "Personal watercrafts" at bounding box center [23, 98] width 35 height 8
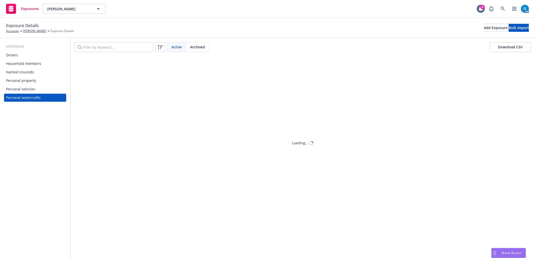
click at [28, 90] on div "Personal vehicles" at bounding box center [20, 89] width 29 height 8
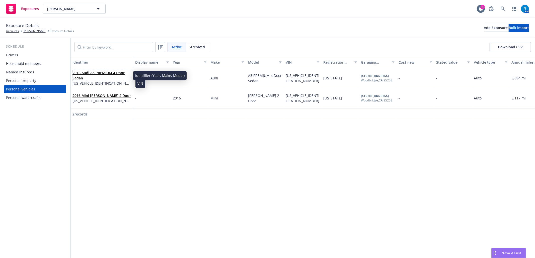
click at [94, 77] on span "2016 Audi A3 PREMIUM 4 Door Sedan" at bounding box center [101, 75] width 58 height 11
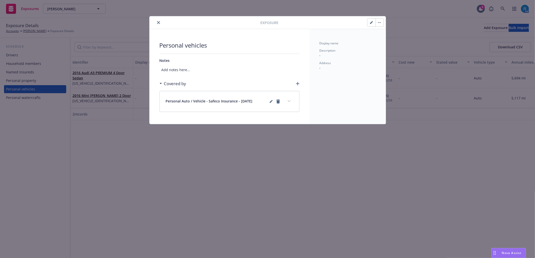
click at [371, 21] on icon "button" at bounding box center [371, 22] width 3 height 3
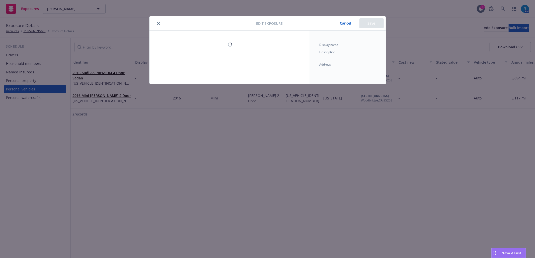
select select "CA"
select select "AUTO"
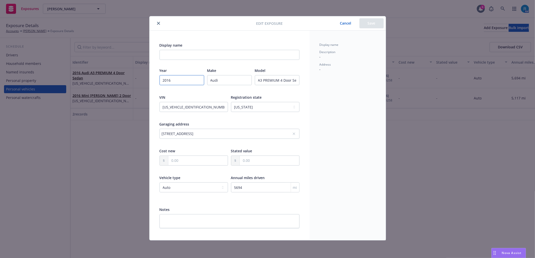
drag, startPoint x: 171, startPoint y: 81, endPoint x: 143, endPoint y: 81, distance: 27.8
click at [143, 81] on div "Edit exposure Cancel Save Display name Year 2016 Make Audi Model A3 PREMIUM 4 D…" at bounding box center [267, 129] width 535 height 258
paste input "25"
type input "2025"
click at [226, 79] on input "Audi" at bounding box center [229, 80] width 45 height 10
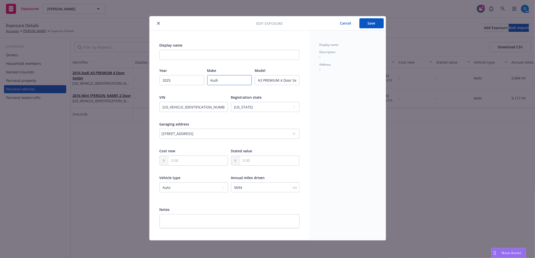
drag, startPoint x: 214, startPoint y: 81, endPoint x: 193, endPoint y: 80, distance: 20.9
click at [194, 81] on div "Year 2025 Make Audi Model A3 PREMIUM 4 Door Sedan" at bounding box center [229, 80] width 140 height 24
type input "Kia"
drag, startPoint x: 253, startPoint y: 79, endPoint x: 256, endPoint y: 78, distance: 2.8
click at [256, 78] on div "Year 2025 Make Kia Model A3 PREMIUM 4 Door Sedan" at bounding box center [229, 80] width 140 height 24
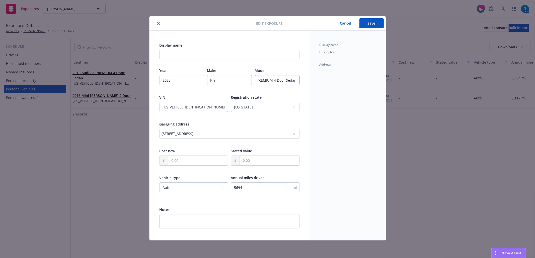
drag, startPoint x: 258, startPoint y: 82, endPoint x: 315, endPoint y: 86, distance: 56.8
click at [315, 86] on div "Display name Year 2025 Make Kia Model A3 PREMIUM 4 Door Sedan VIN WAUA7GFF3G109…" at bounding box center [267, 136] width 236 height 210
paste input "TELLURIDE EX/EX X- 4 DOOR"
type input "TELLURIDE EX/EX X- 4 DOOR"
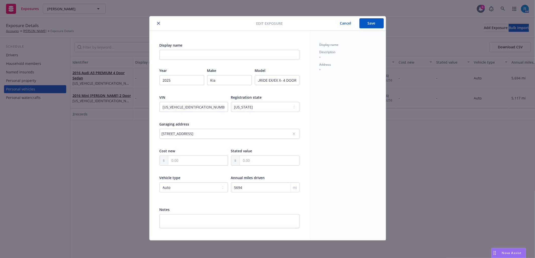
scroll to position [0, 0]
drag, startPoint x: 199, startPoint y: 107, endPoint x: 129, endPoint y: 105, distance: 70.5
click at [129, 105] on div "Edit exposure Cancel Save Display name Year 2025 Make Kia Model TELLURIDE EX/EX…" at bounding box center [267, 129] width 535 height 258
paste input "5XYP3DGC3SG672564"
type input "5XYP3DGC3SG672564"
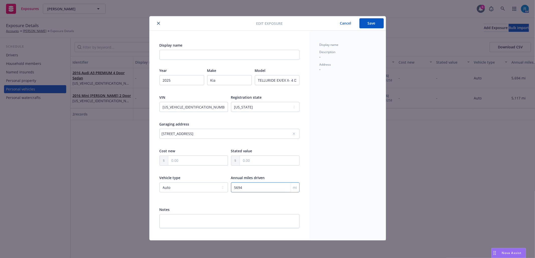
drag, startPoint x: 247, startPoint y: 189, endPoint x: 210, endPoint y: 189, distance: 37.1
click at [210, 189] on div "Vehicle type -- select an option -- Auto Camping Trailer Motorcycle Recreationa…" at bounding box center [229, 187] width 140 height 24
type input "14186"
click at [363, 25] on button "Save" at bounding box center [371, 23] width 24 height 10
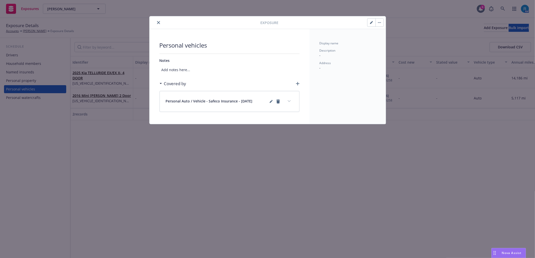
click at [158, 23] on icon "close" at bounding box center [158, 22] width 3 height 3
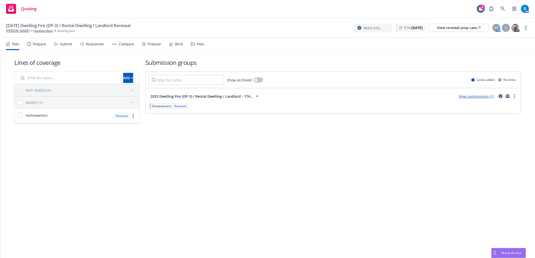
click at [527, 29] on link "more" at bounding box center [526, 28] width 6 height 6
click at [504, 71] on link "Archive quoting plan" at bounding box center [501, 68] width 56 height 10
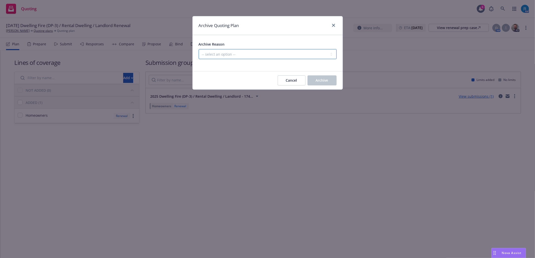
click at [277, 56] on select "-- select an option -- All policies in this renewal plan are auto-renewed Creat…" at bounding box center [268, 54] width 138 height 10
select select "ARCHIVED_RENEWAL_POLICY_AUTO_RENEWED"
click at [199, 49] on select "-- select an option -- All policies in this renewal plan are auto-renewed Creat…" at bounding box center [268, 54] width 138 height 10
click at [332, 83] on button "Archive" at bounding box center [321, 80] width 29 height 10
